Goal: Transaction & Acquisition: Subscribe to service/newsletter

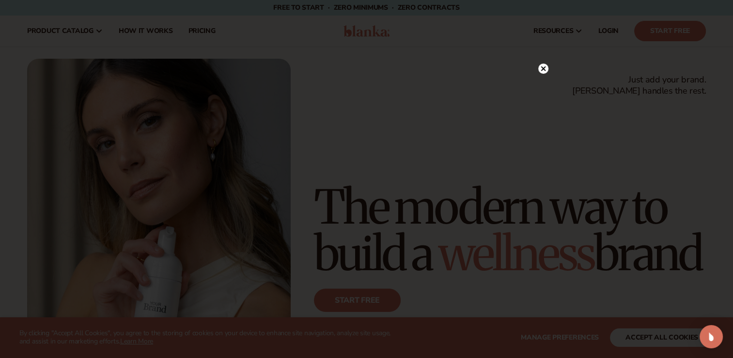
click at [543, 70] on circle at bounding box center [543, 68] width 10 height 10
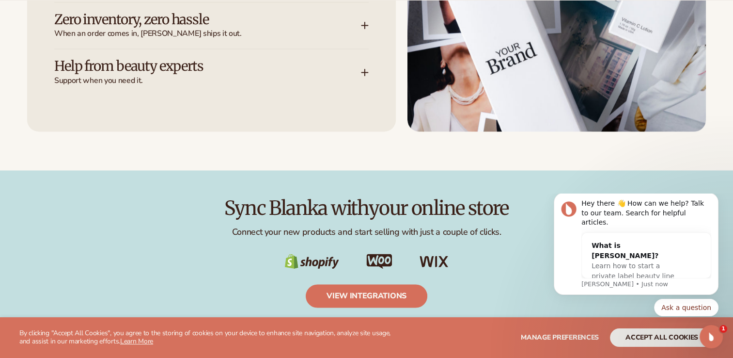
scroll to position [1483, 0]
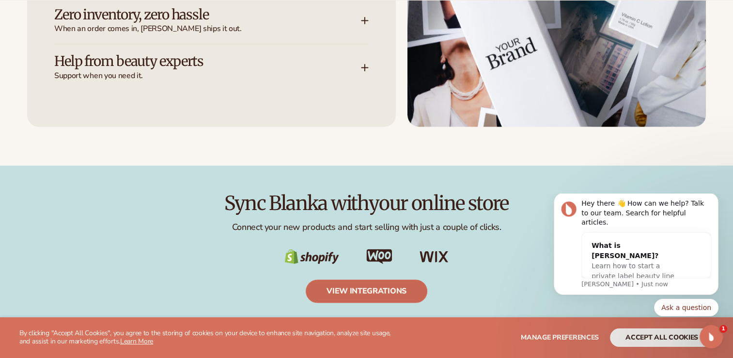
click at [349, 293] on link "view integrations" at bounding box center [367, 290] width 122 height 23
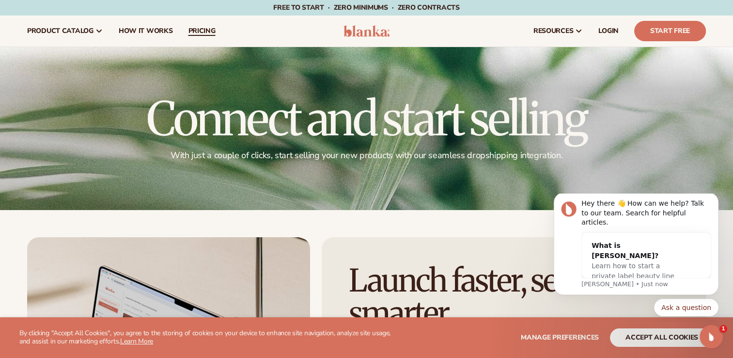
click at [194, 34] on span "pricing" at bounding box center [201, 31] width 27 height 8
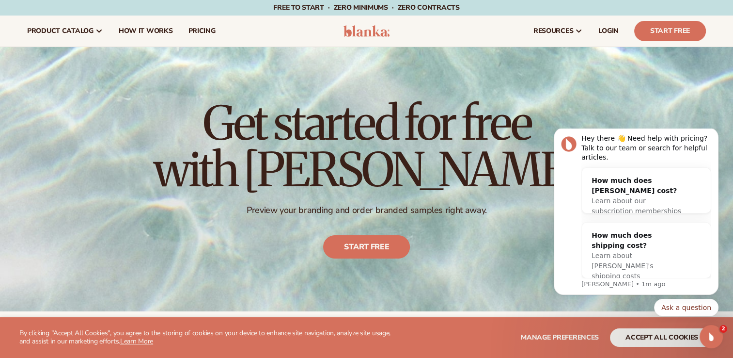
click at [496, 274] on div "Get started for free with Blanka Preview your branding and order branded sample…" at bounding box center [367, 178] width 426 height 197
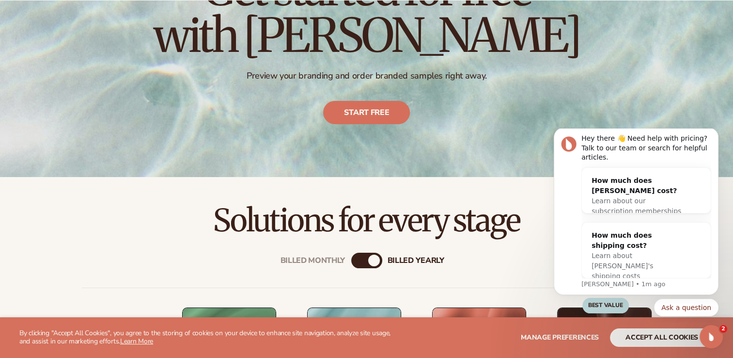
scroll to position [136, 0]
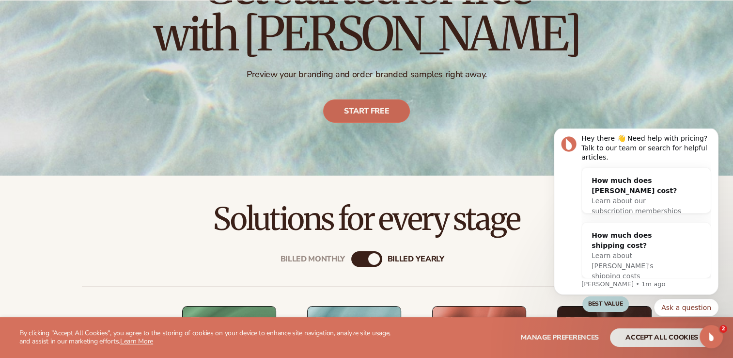
click at [381, 121] on link "Start free" at bounding box center [366, 110] width 87 height 23
